Goal: Browse casually

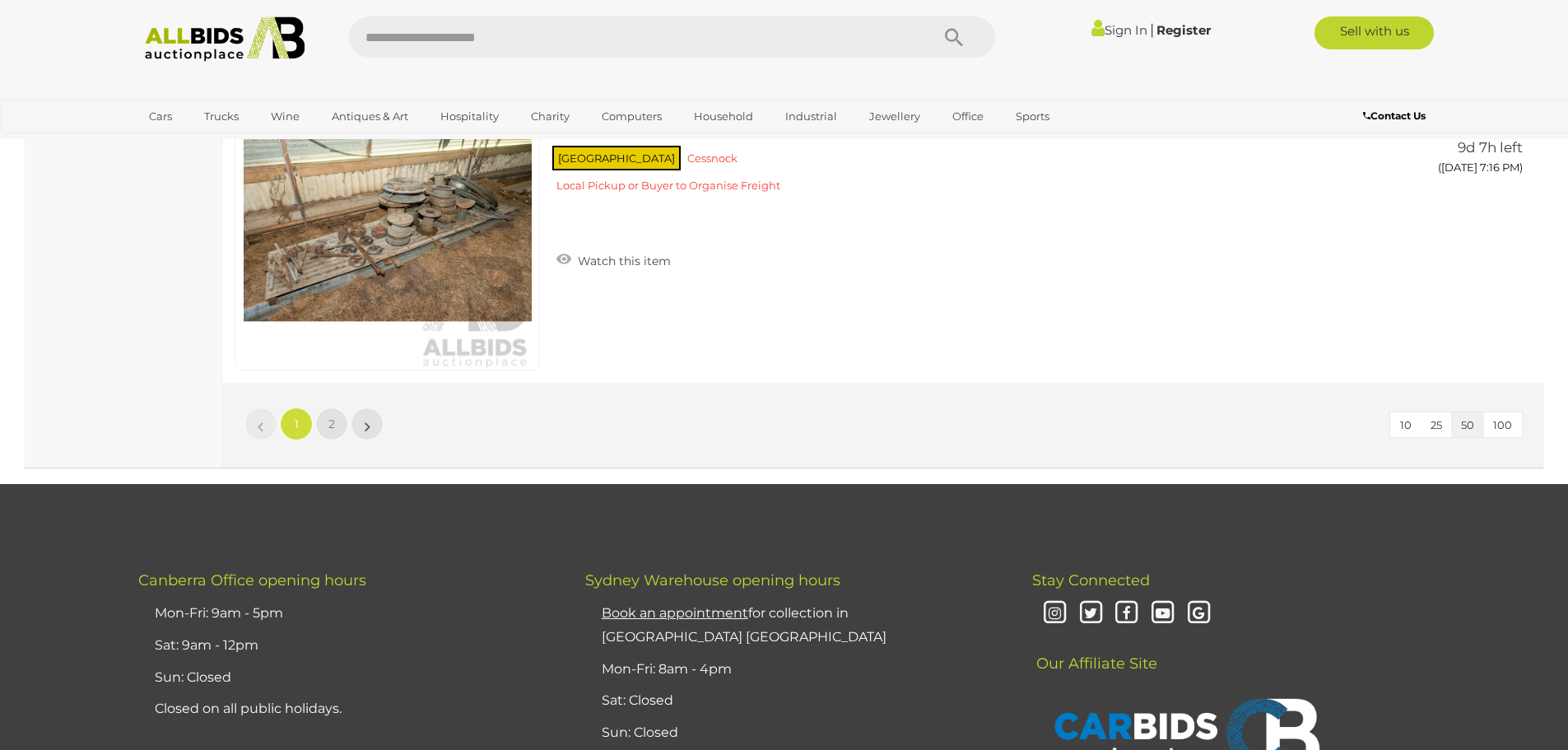
scroll to position [15977, 0]
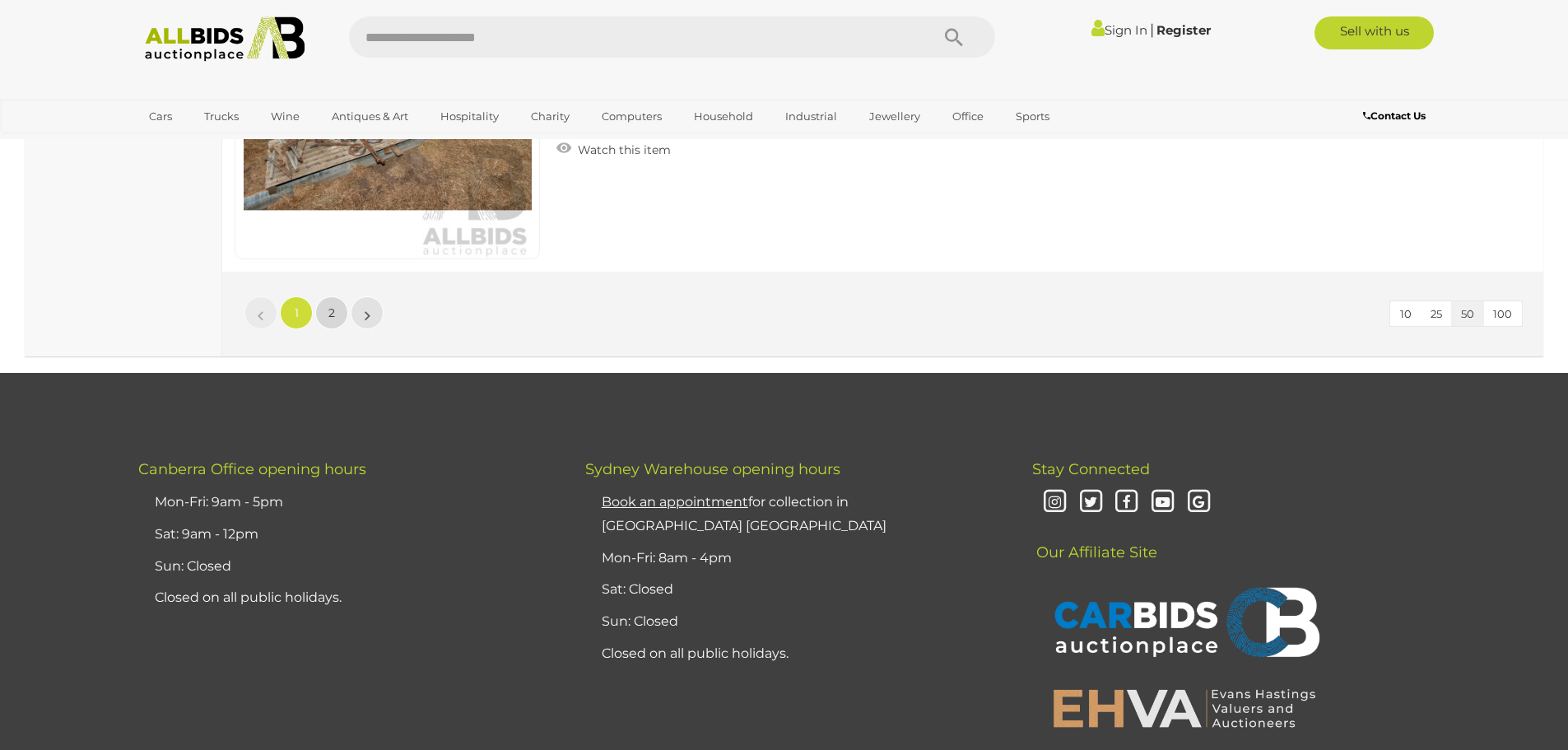
click at [332, 304] on link "2" at bounding box center [332, 312] width 33 height 33
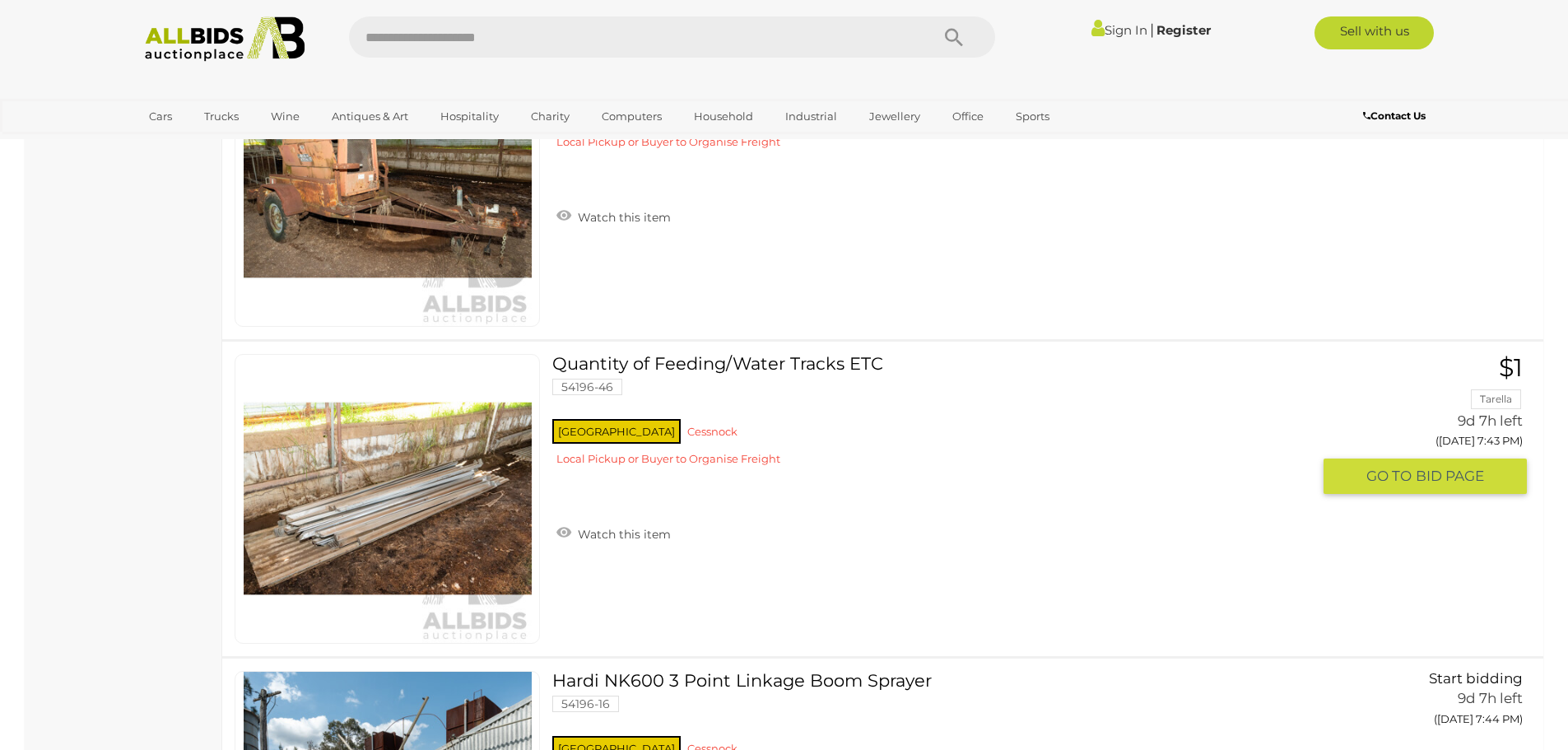
scroll to position [6078, 0]
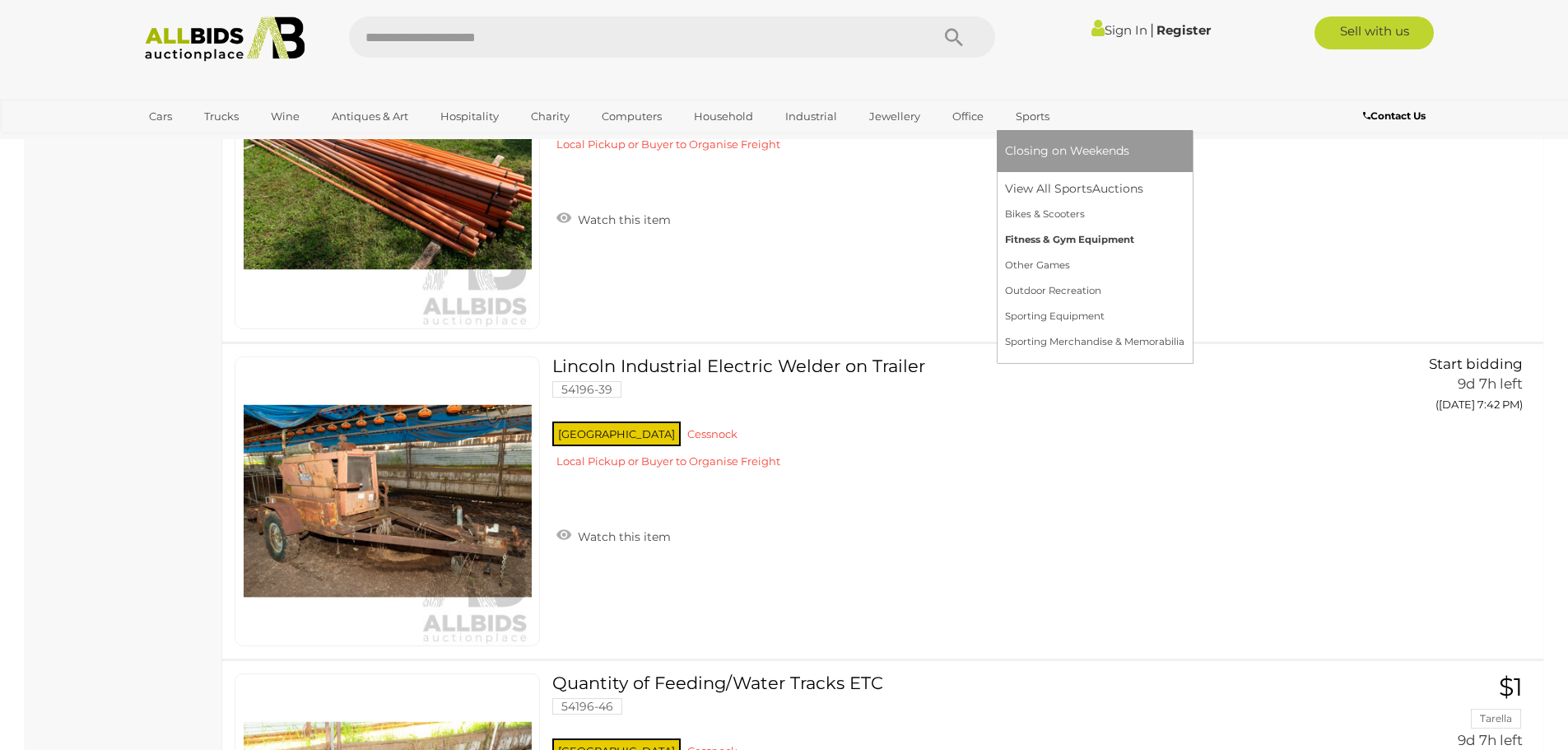
click at [1072, 245] on link "Fitness & Gym Equipment" at bounding box center [1095, 240] width 179 height 26
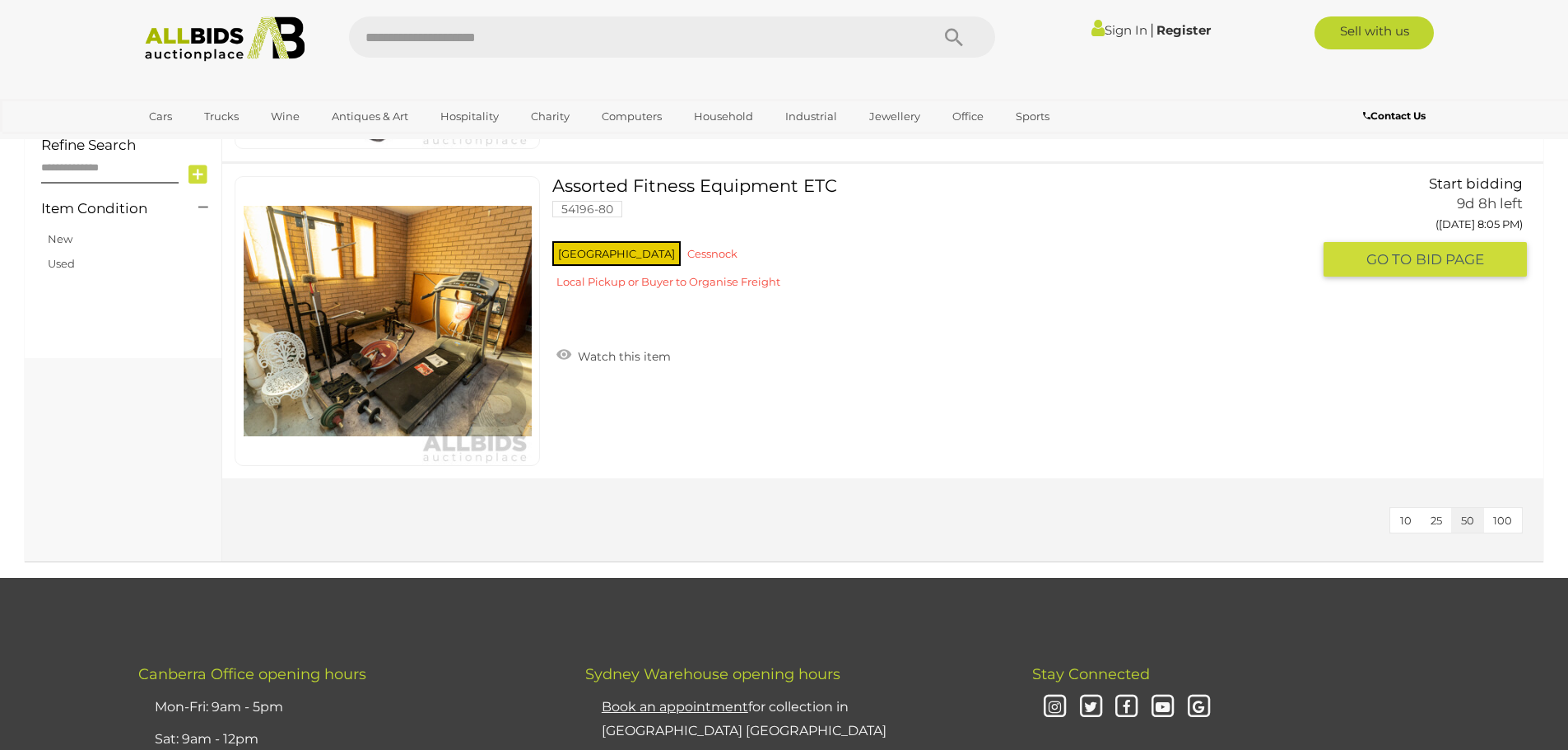
scroll to position [494, 0]
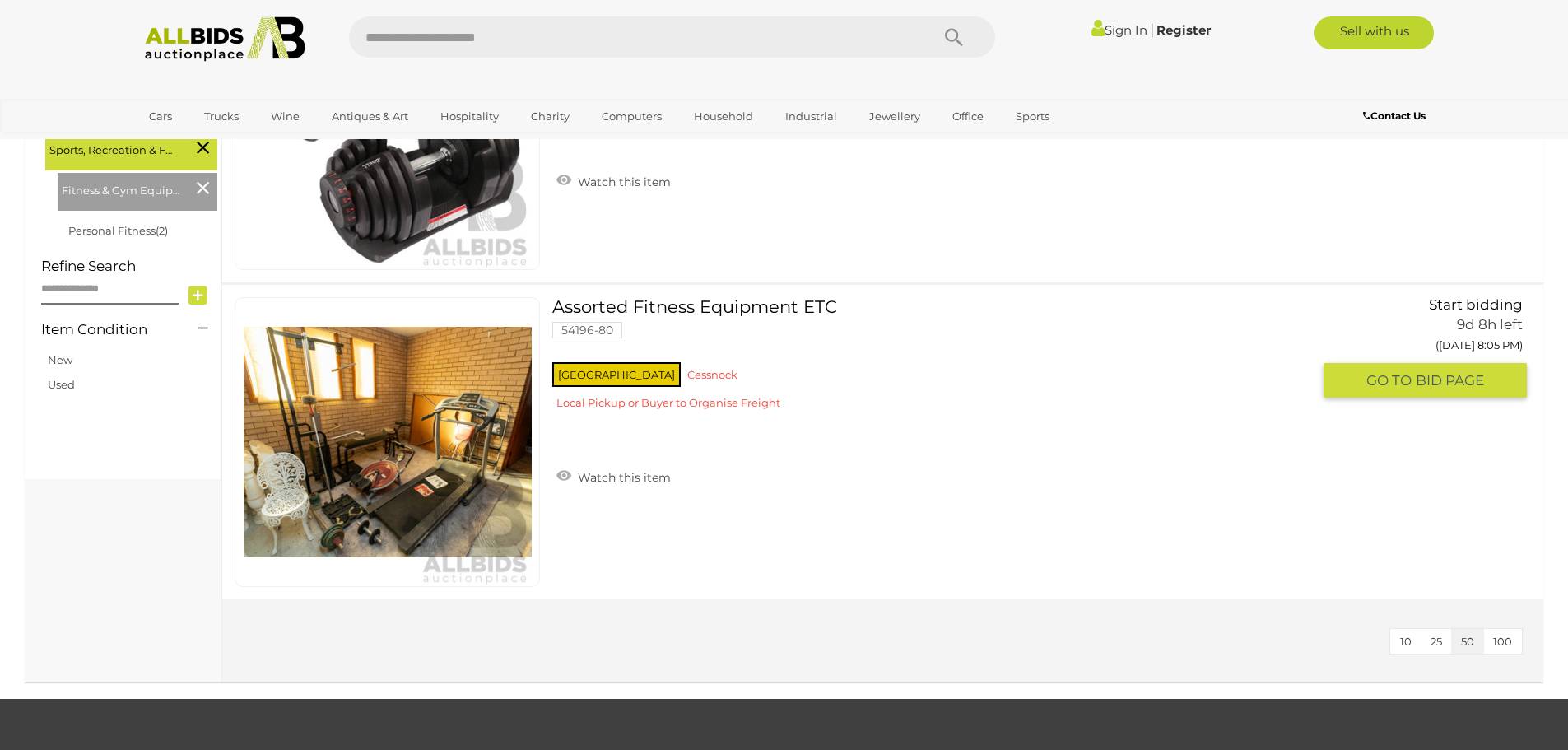
click at [457, 480] on img at bounding box center [387, 441] width 288 height 288
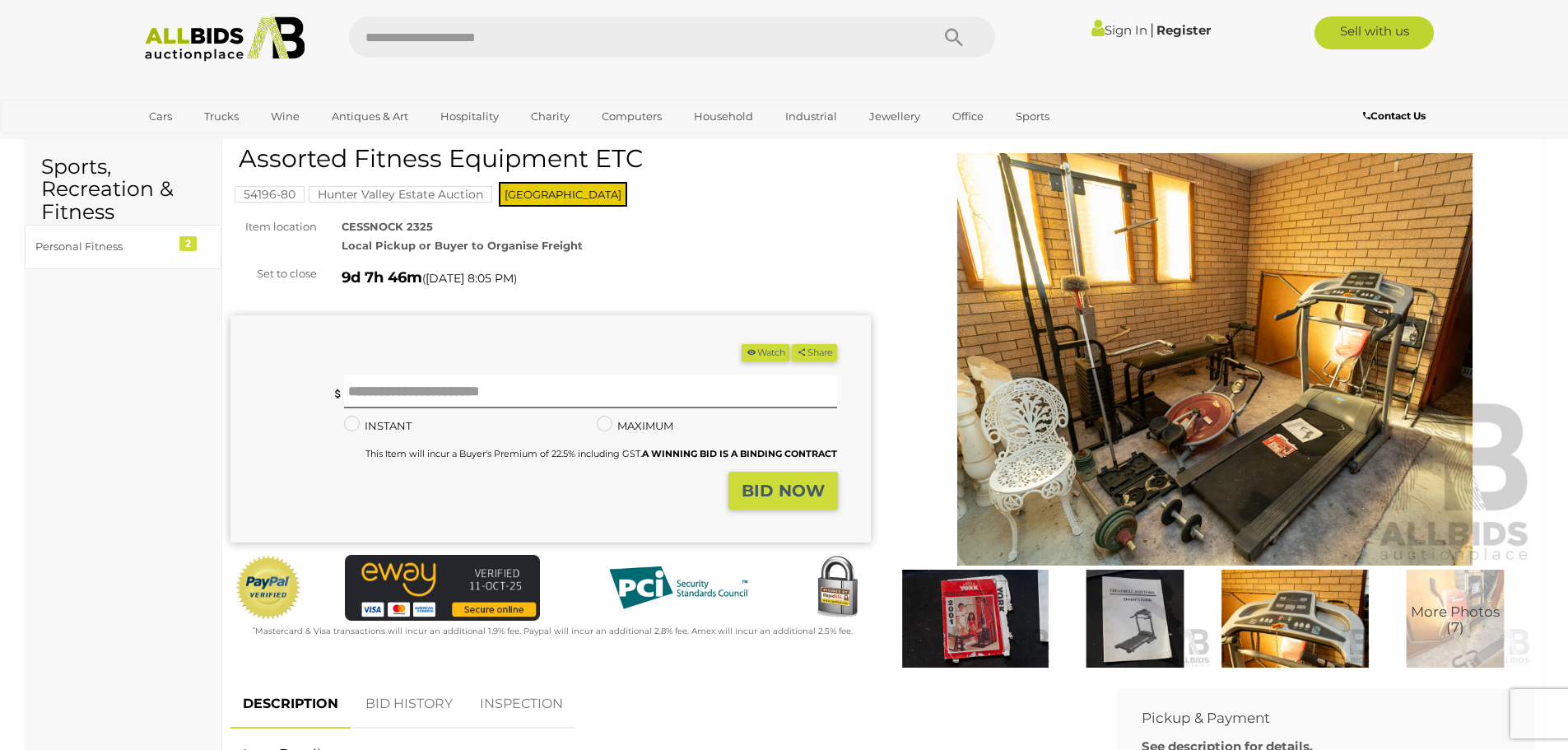
scroll to position [82, 0]
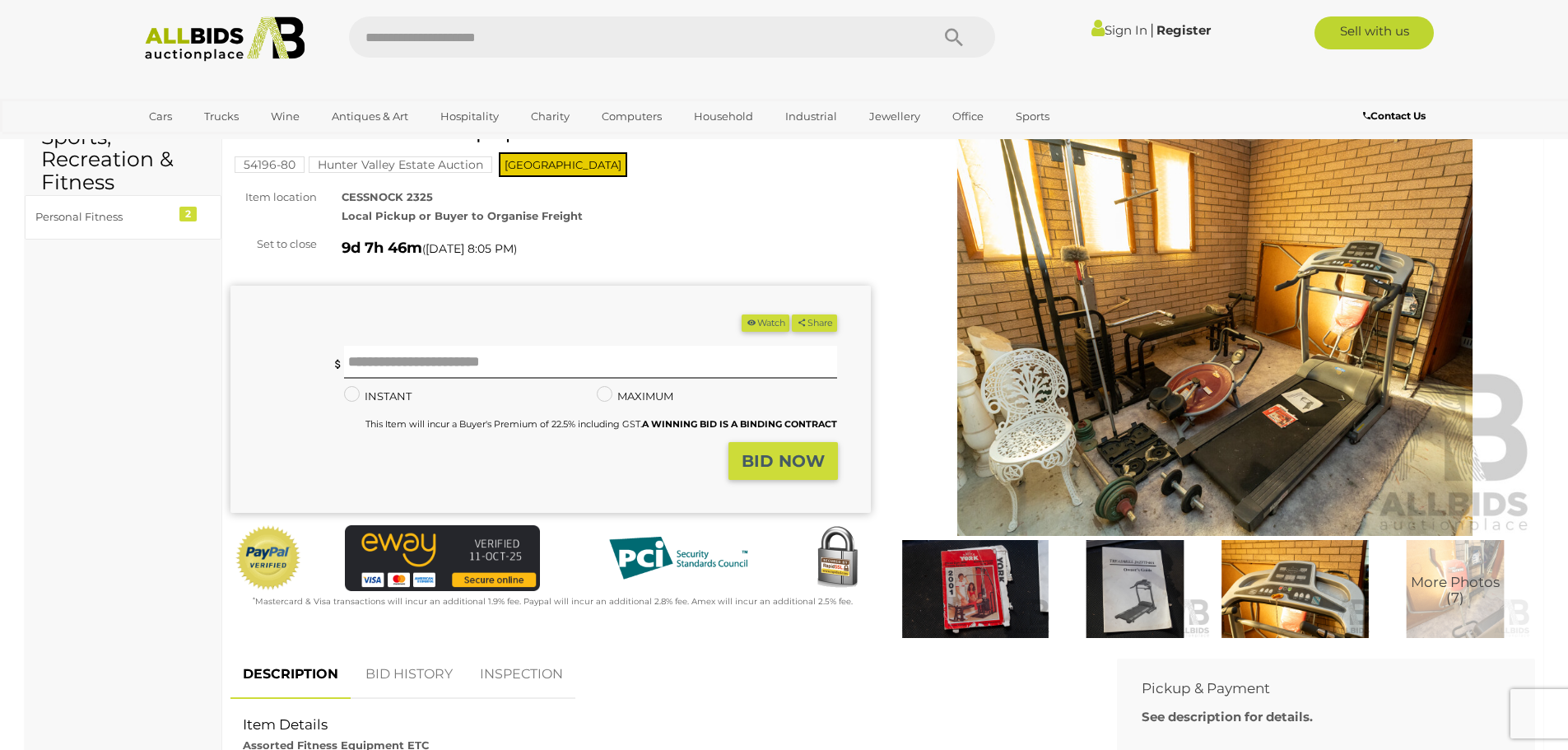
click at [1303, 612] on img at bounding box center [1295, 589] width 152 height 98
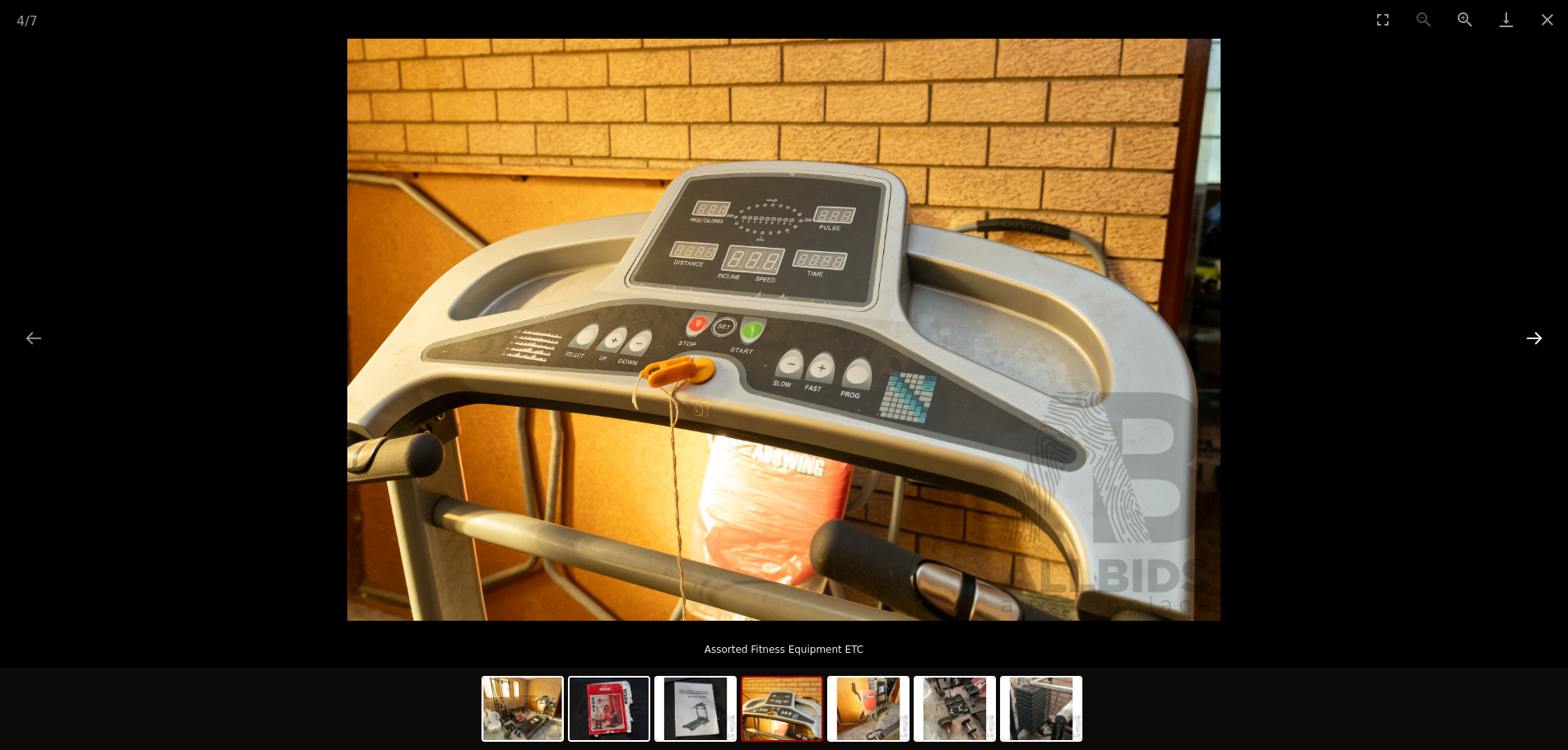
click at [1522, 334] on button "Next slide" at bounding box center [1534, 338] width 35 height 32
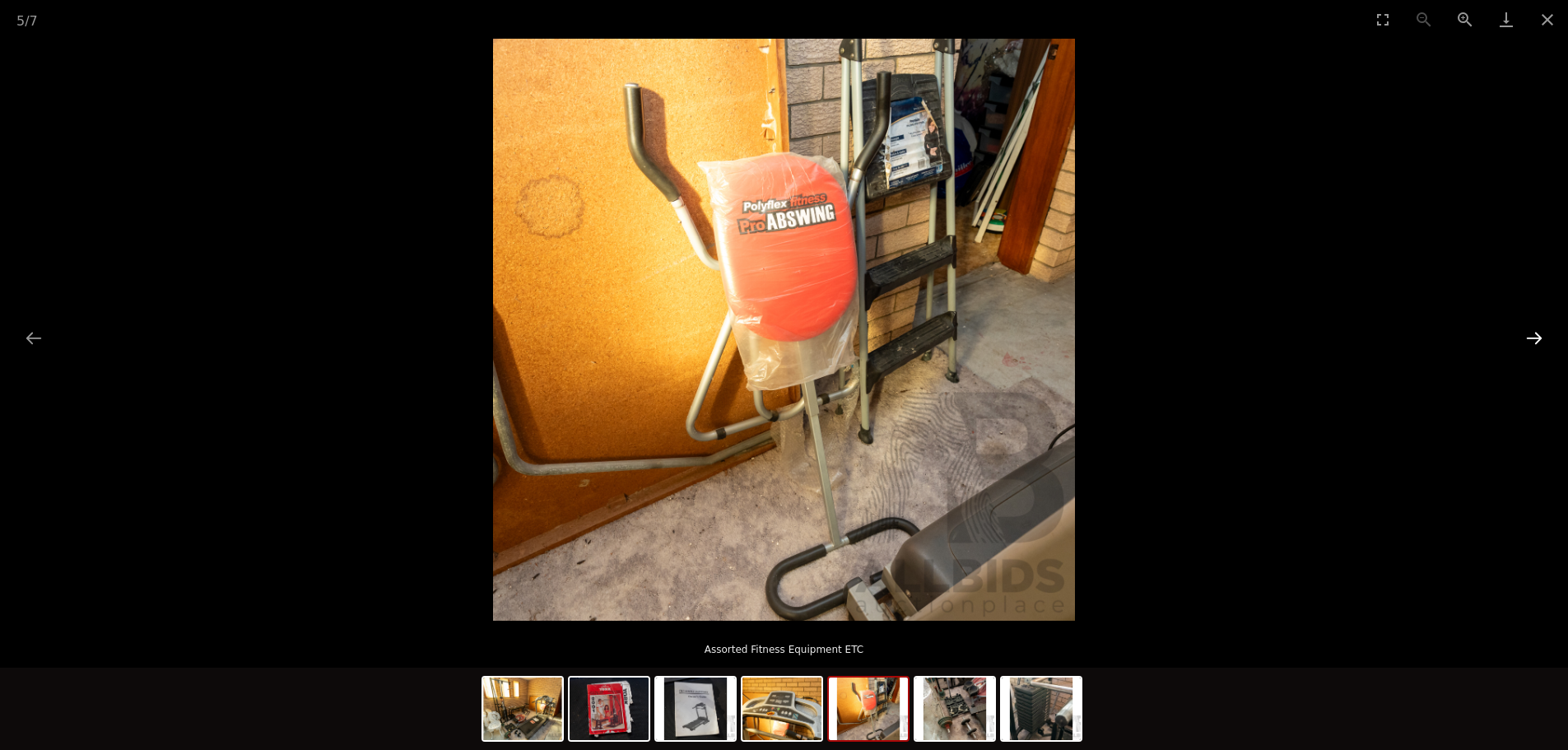
click at [1541, 329] on button "Next slide" at bounding box center [1534, 338] width 35 height 32
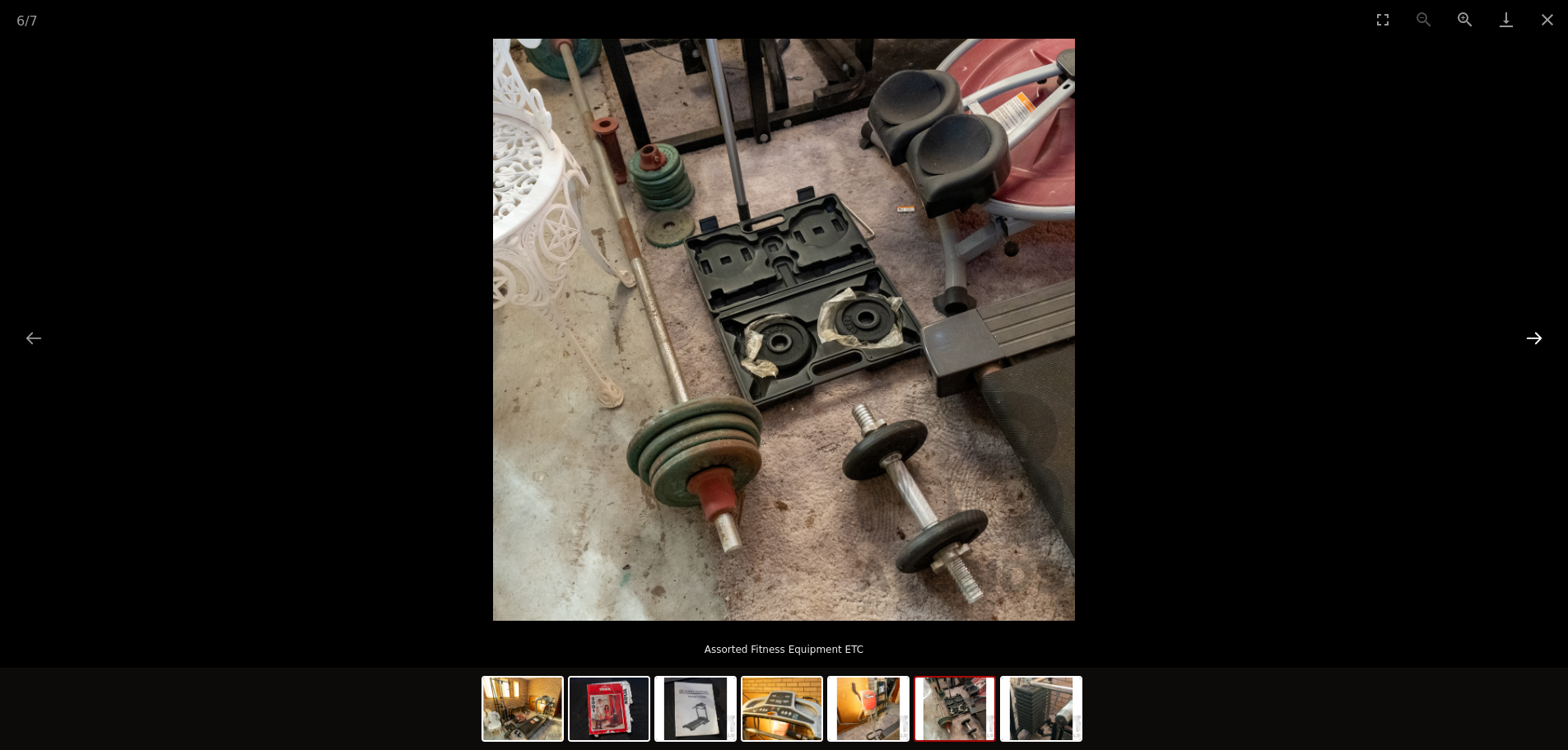
click at [1532, 326] on button "Next slide" at bounding box center [1534, 338] width 35 height 32
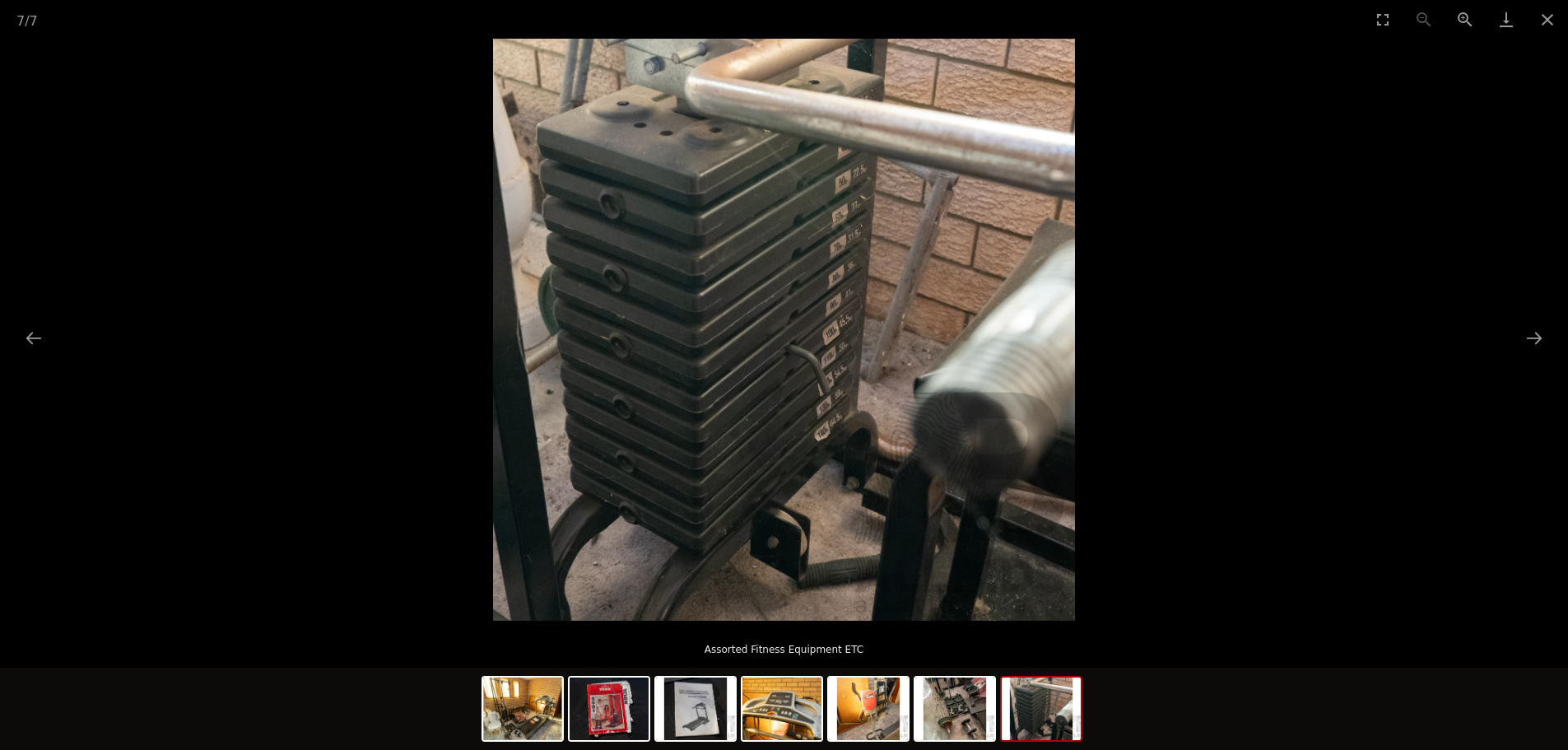
click at [1490, 326] on picture at bounding box center [784, 329] width 1568 height 582
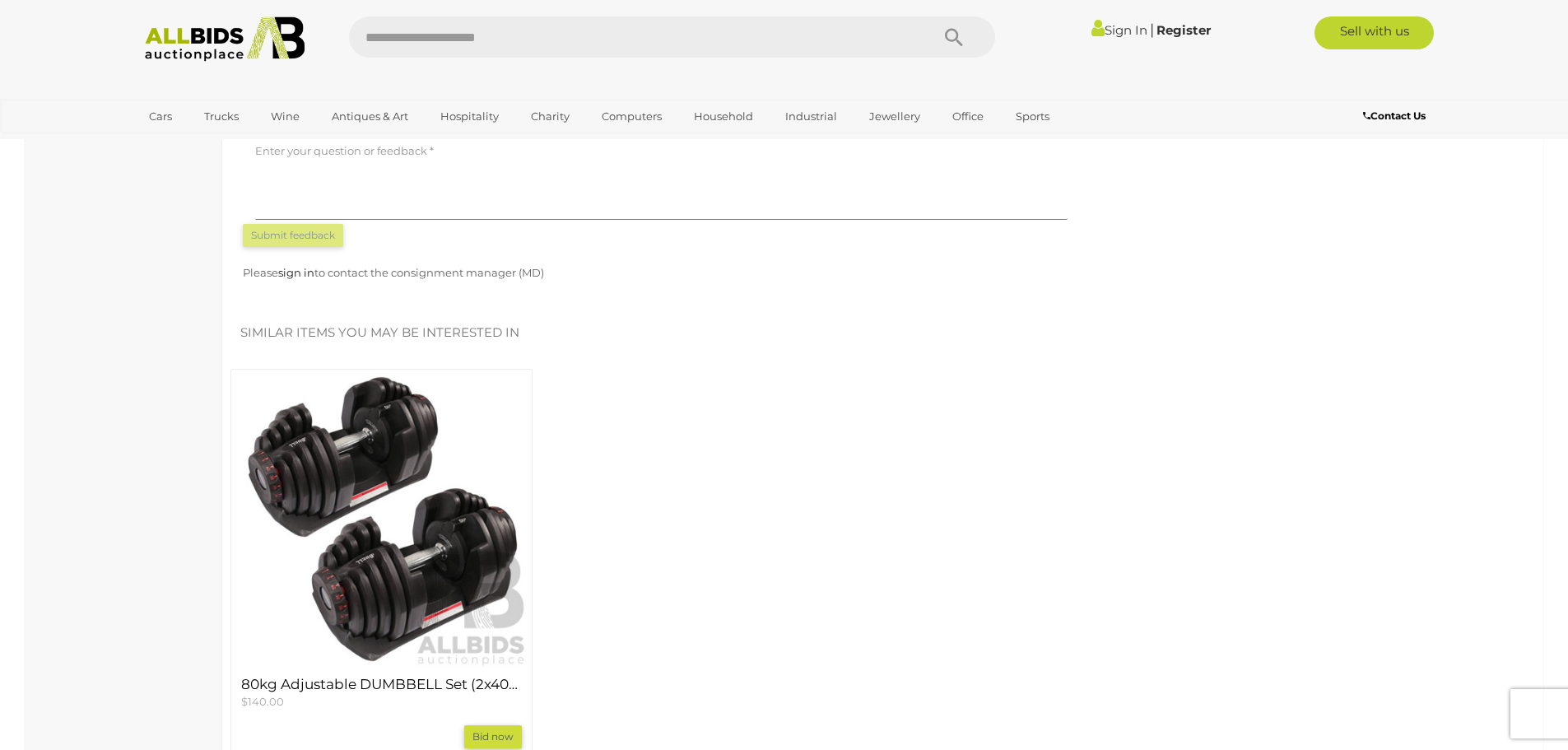
scroll to position [1235, 0]
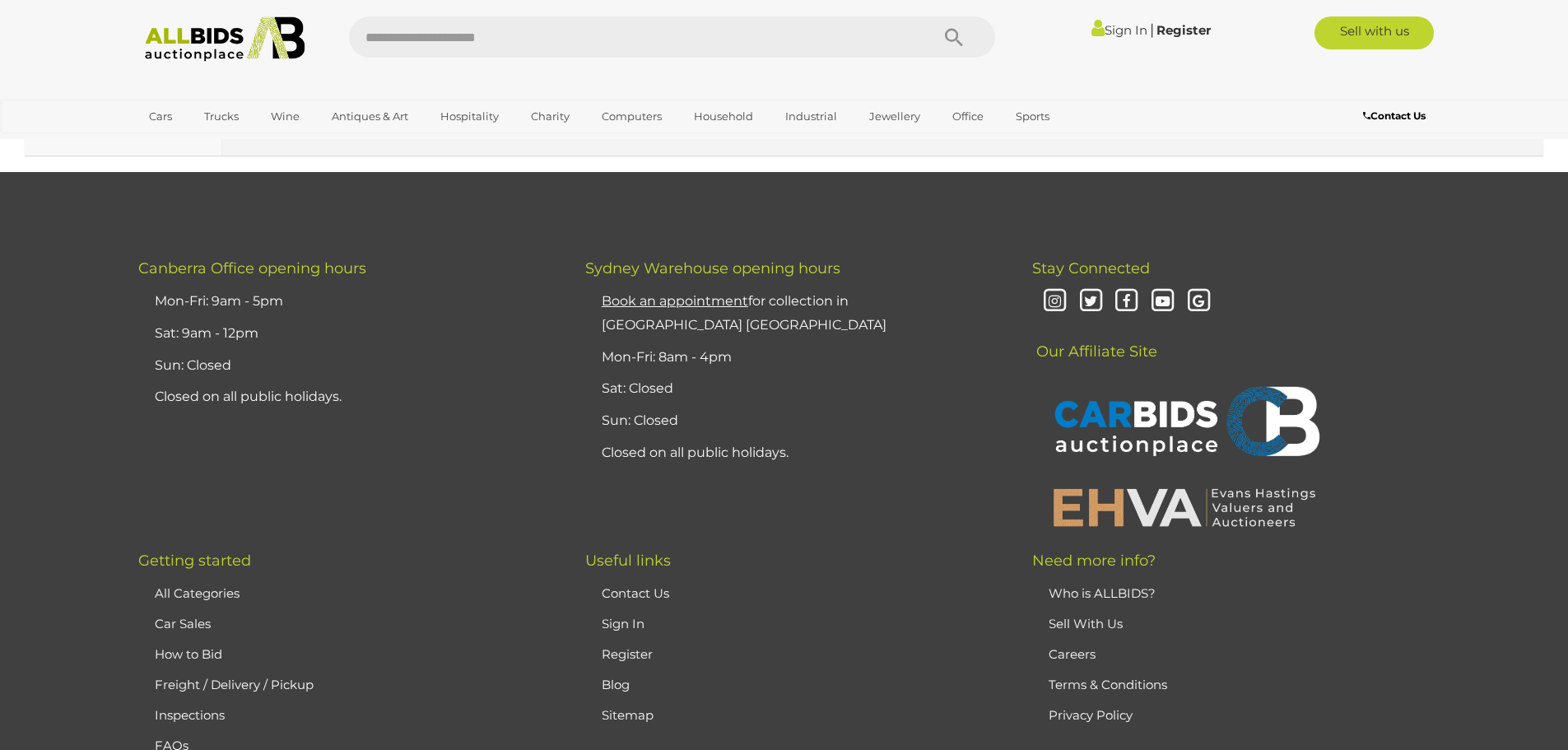
scroll to position [693, 0]
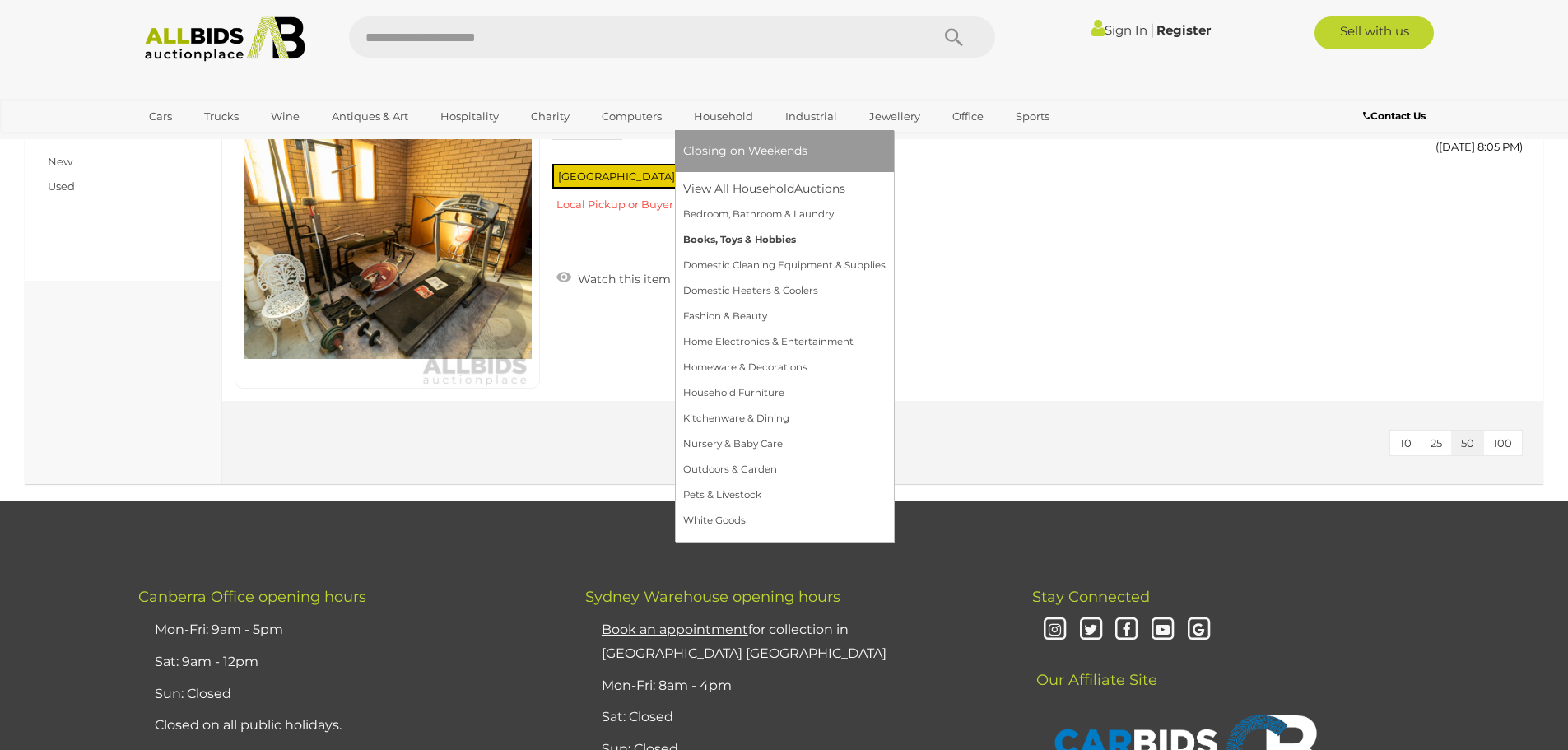
click at [739, 233] on link "Books, Toys & Hobbies" at bounding box center [784, 240] width 202 height 26
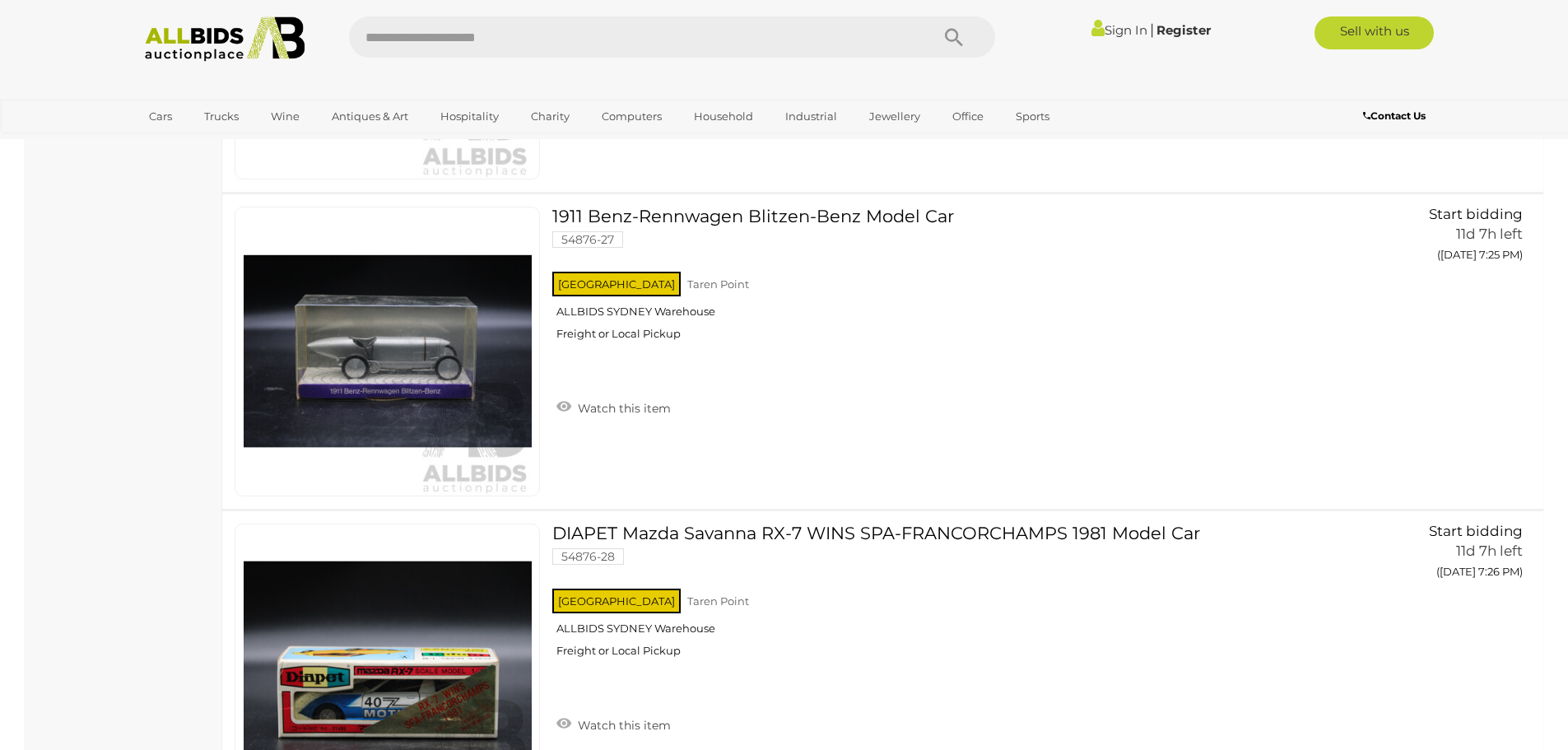
scroll to position [12023, 0]
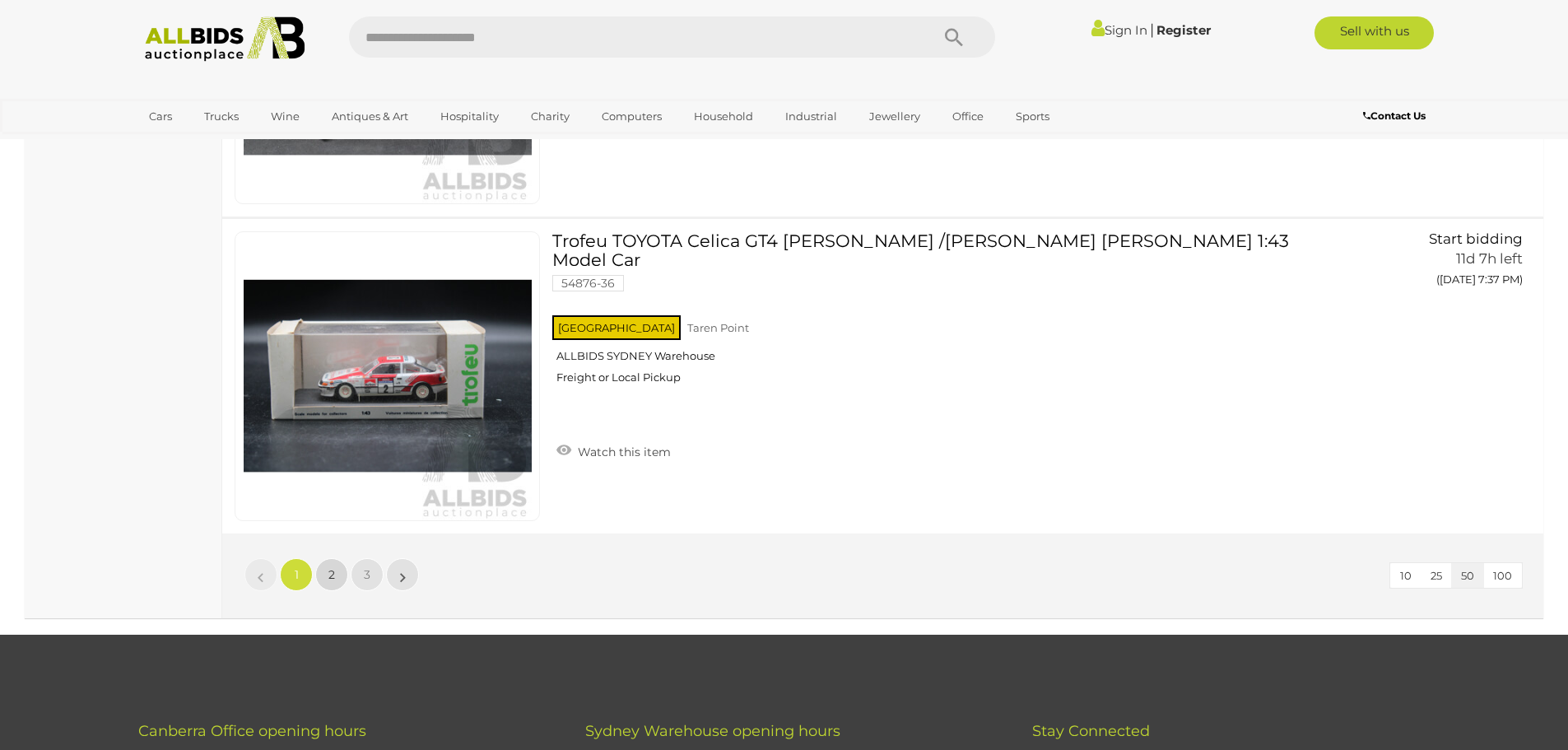
click at [329, 572] on span "2" at bounding box center [331, 574] width 6 height 15
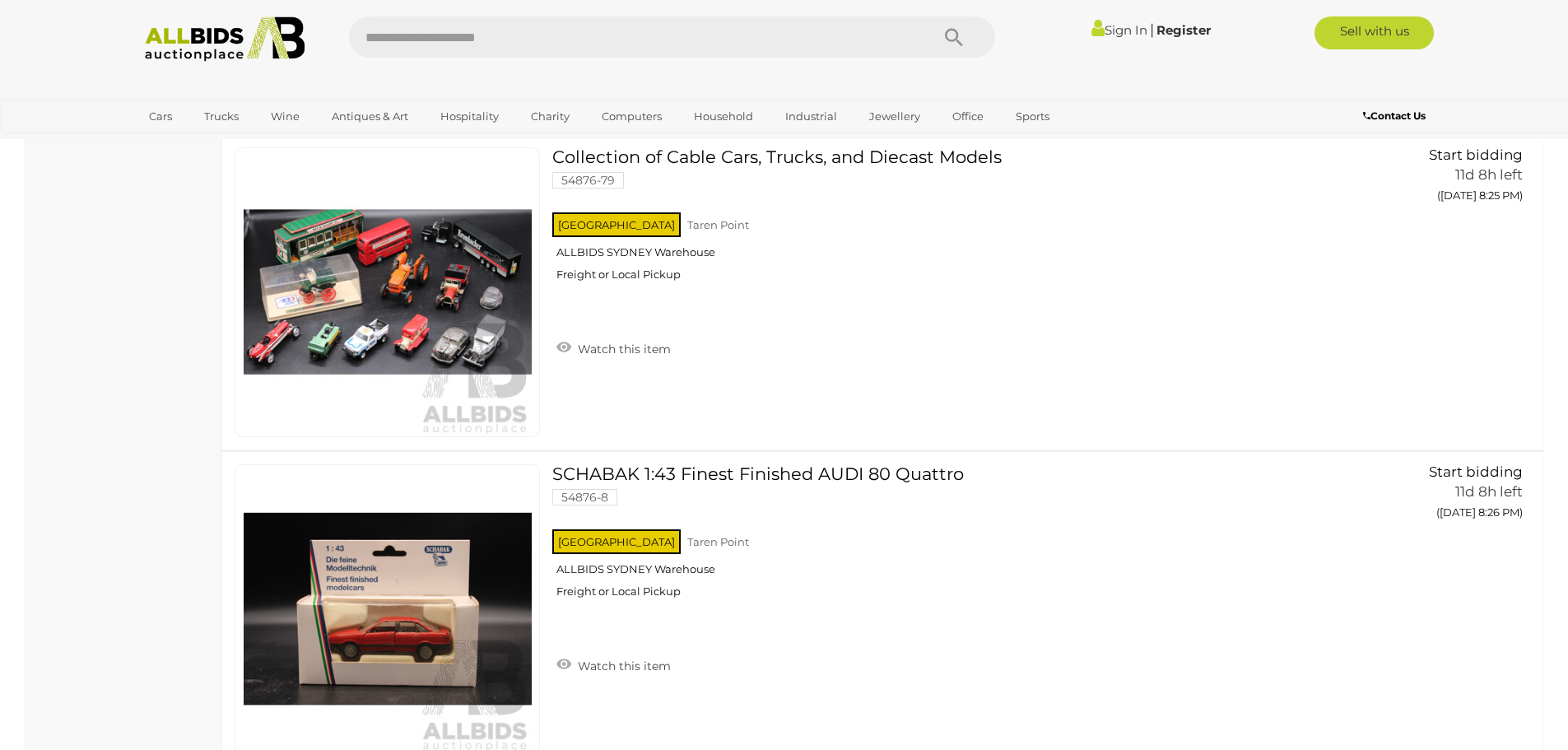
scroll to position [15645, 0]
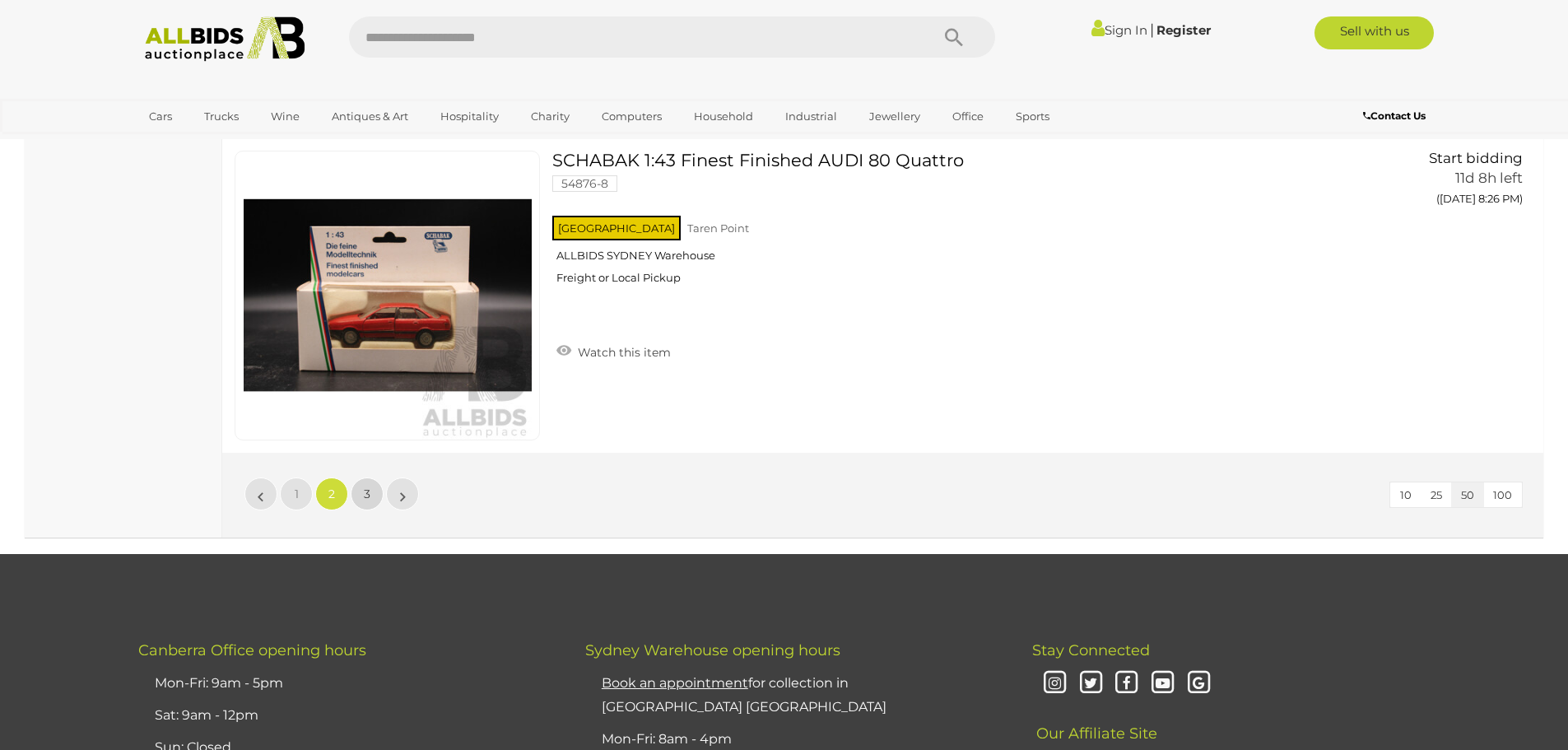
click at [369, 500] on span "3" at bounding box center [366, 494] width 6 height 15
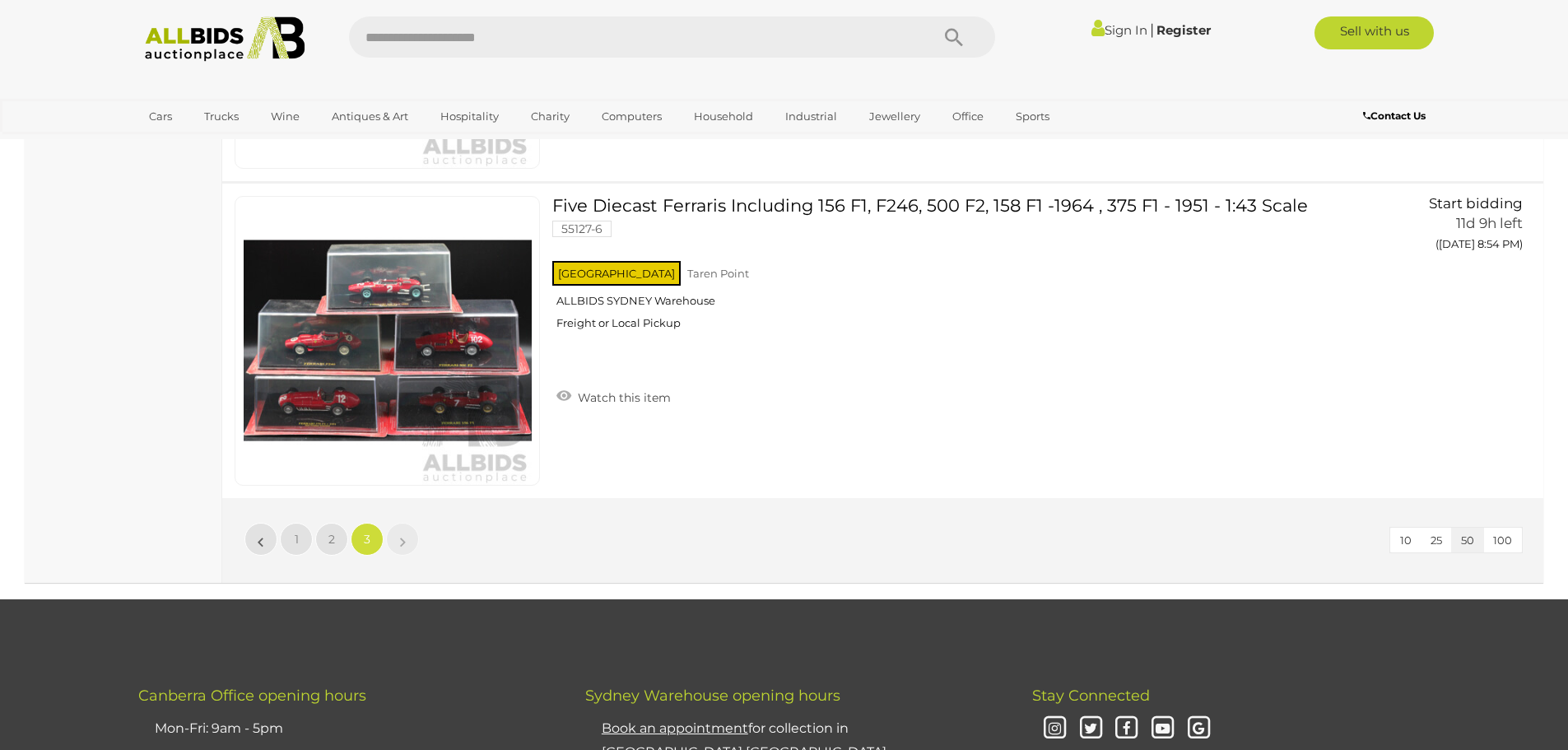
scroll to position [8975, 0]
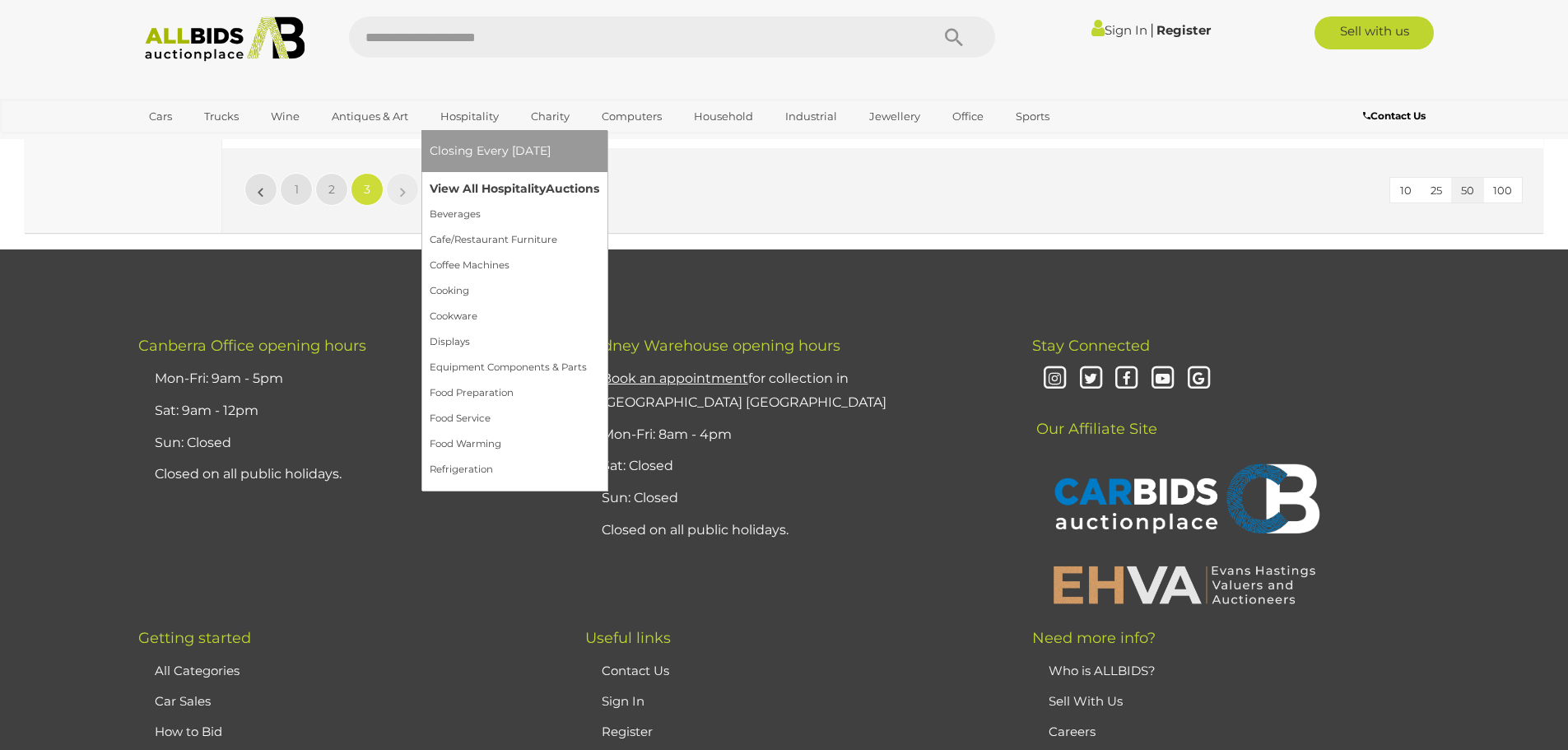
click at [537, 193] on link "View All Hospitality Auctions" at bounding box center [514, 189] width 169 height 26
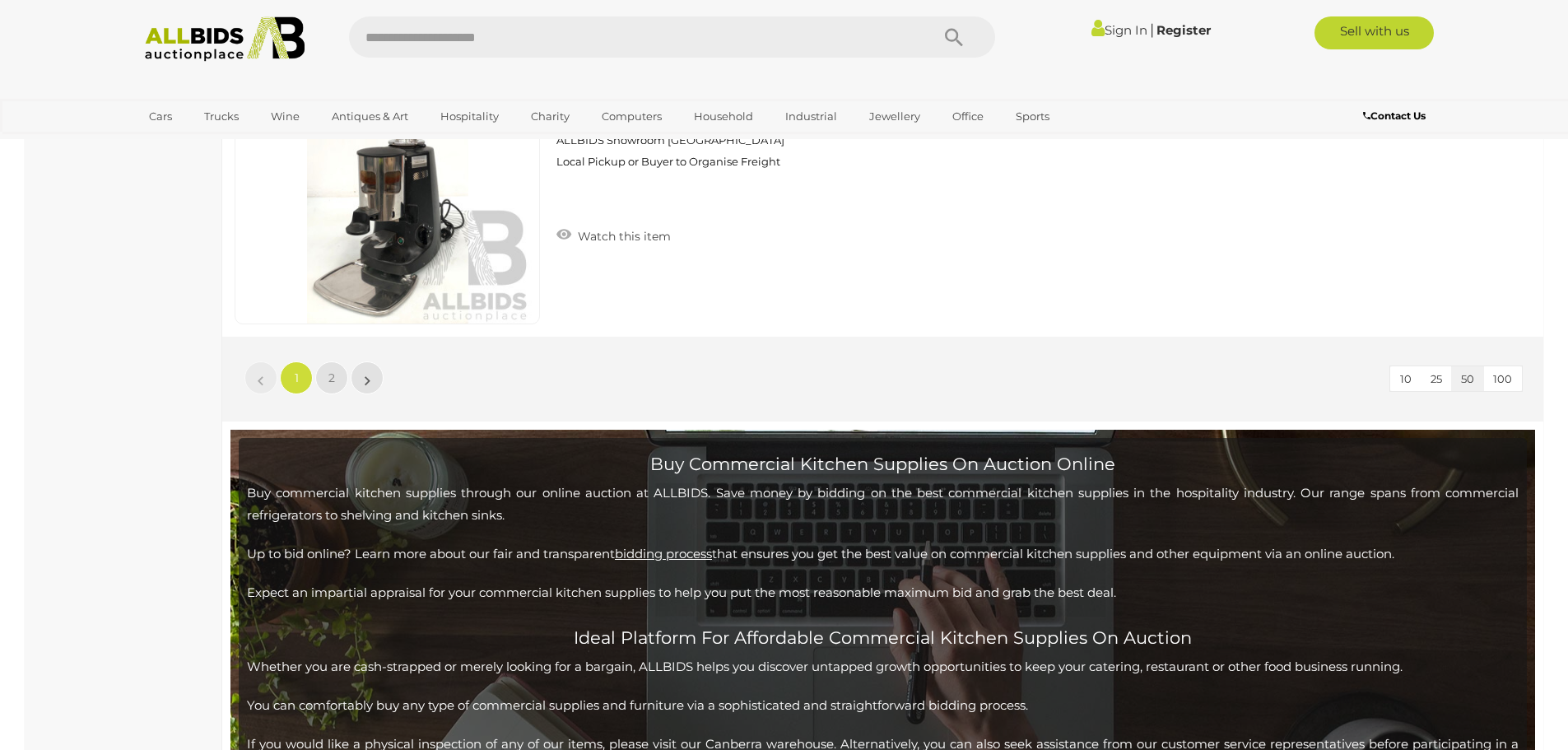
scroll to position [16059, 0]
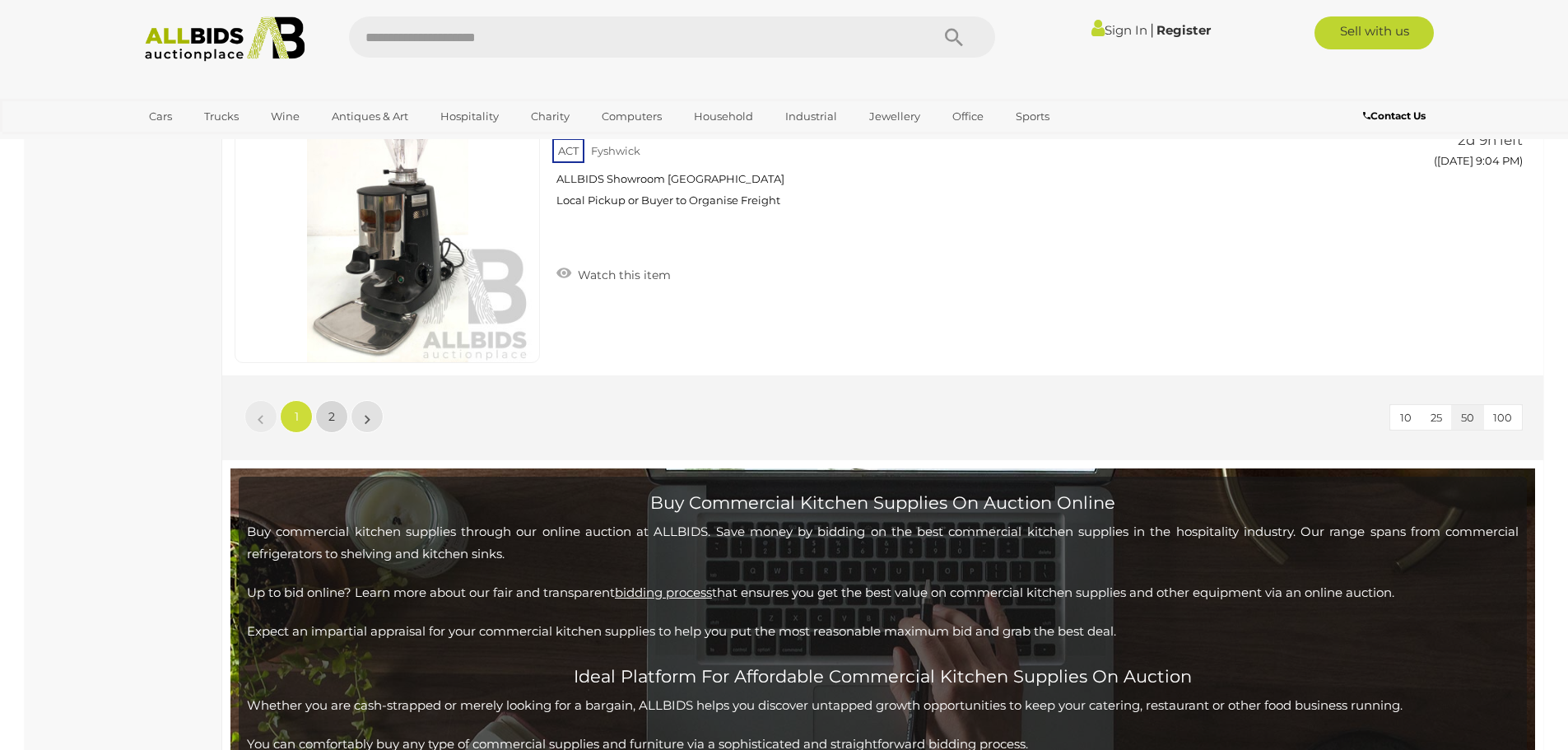
click at [328, 417] on link "2" at bounding box center [332, 416] width 33 height 33
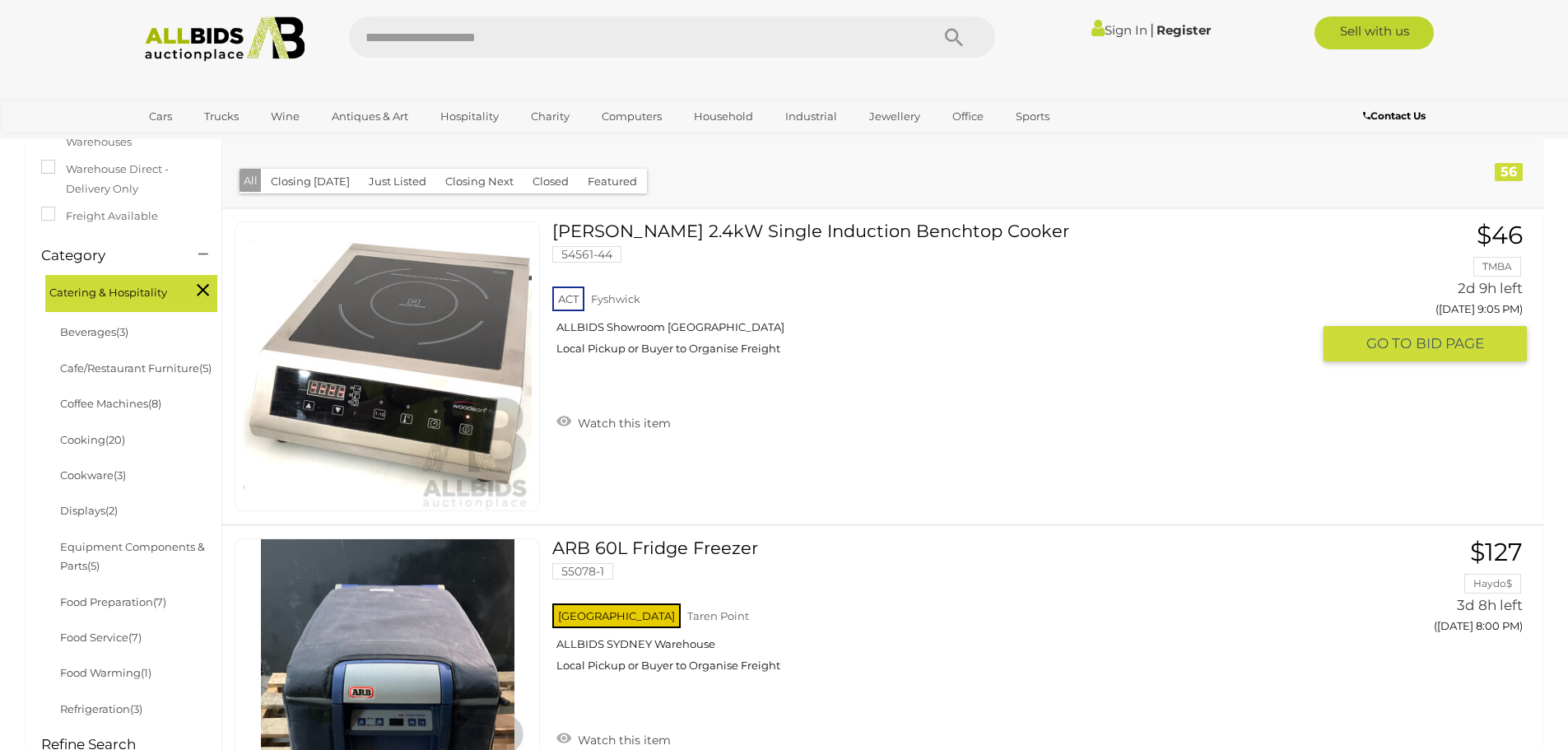
scroll to position [334, 0]
